Goal: Task Accomplishment & Management: Manage account settings

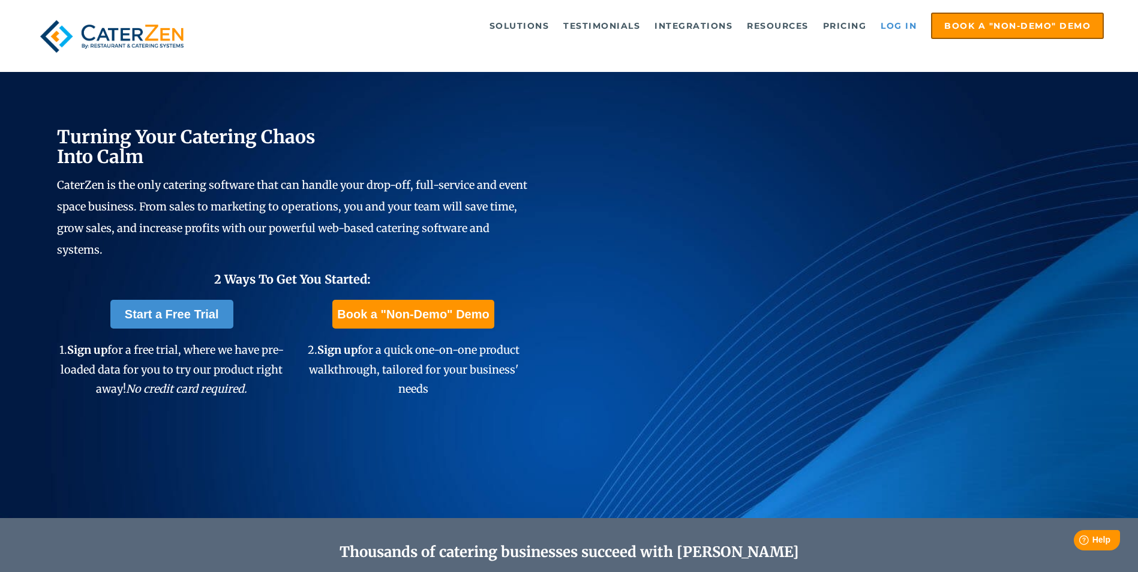
click at [892, 27] on link "Log in" at bounding box center [898, 26] width 48 height 24
click at [886, 22] on link "Log in" at bounding box center [898, 26] width 48 height 24
click at [901, 29] on link "Log in" at bounding box center [898, 26] width 48 height 24
